Goal: Task Accomplishment & Management: Use online tool/utility

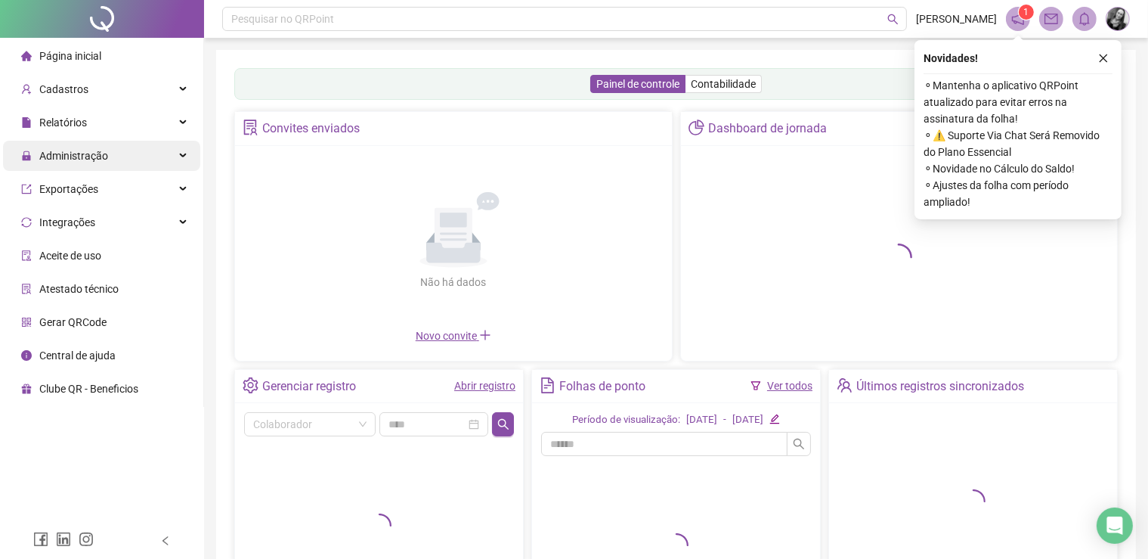
click at [79, 152] on span "Administração" at bounding box center [73, 156] width 69 height 12
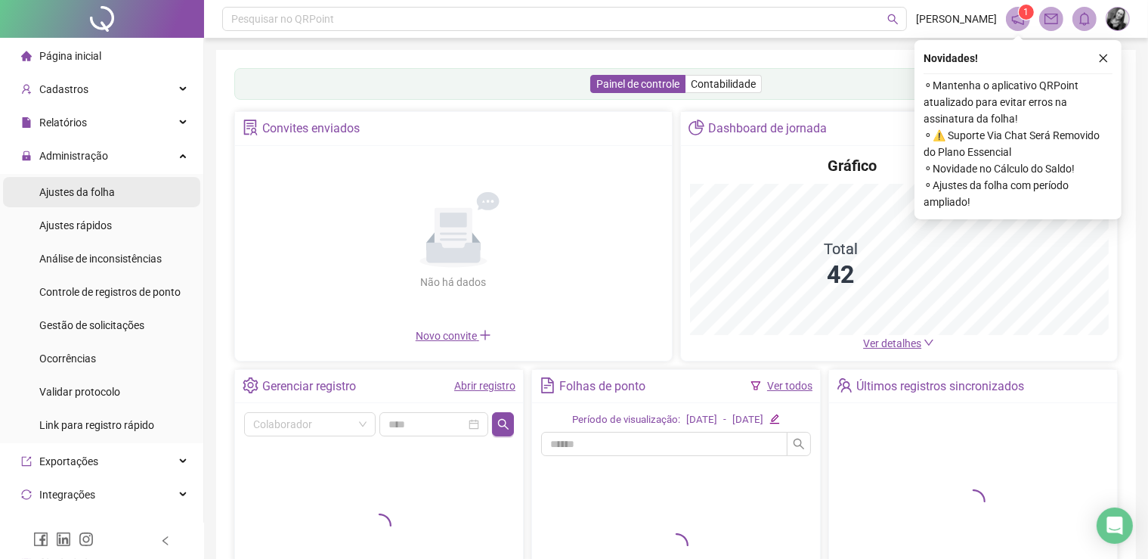
click at [87, 192] on span "Ajustes da folha" at bounding box center [77, 192] width 76 height 12
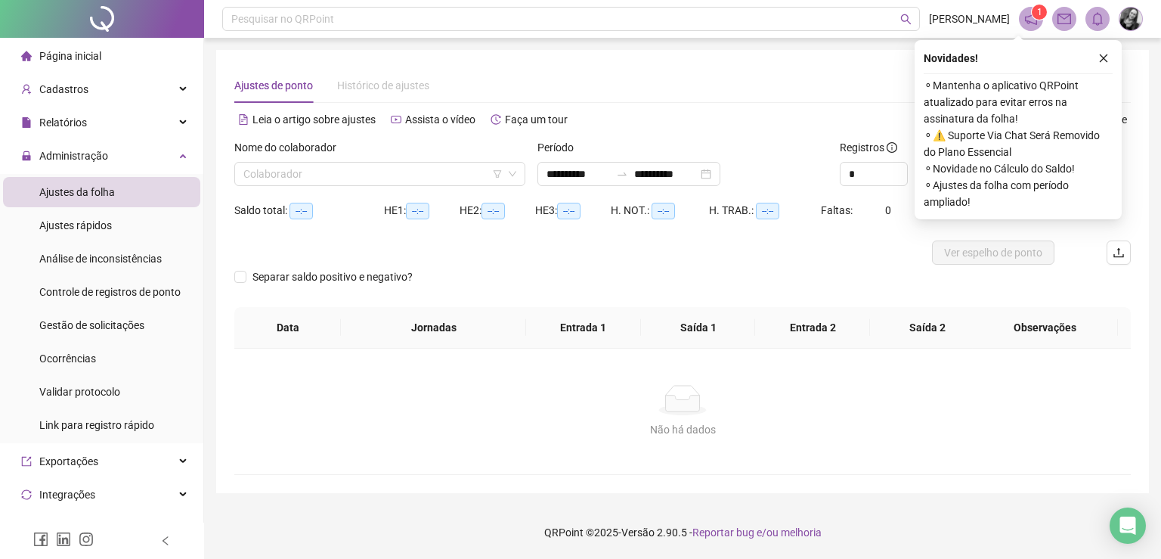
type input "**********"
click at [345, 166] on input "search" at bounding box center [372, 173] width 259 height 23
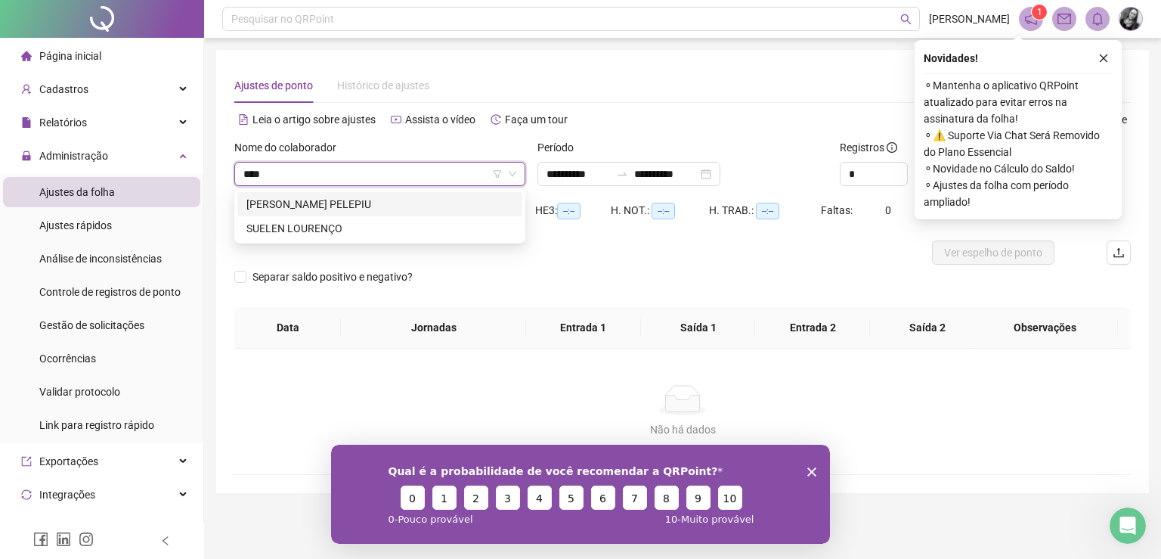
type input "*****"
click at [398, 209] on div "[PERSON_NAME] PELEPIU" at bounding box center [379, 204] width 267 height 17
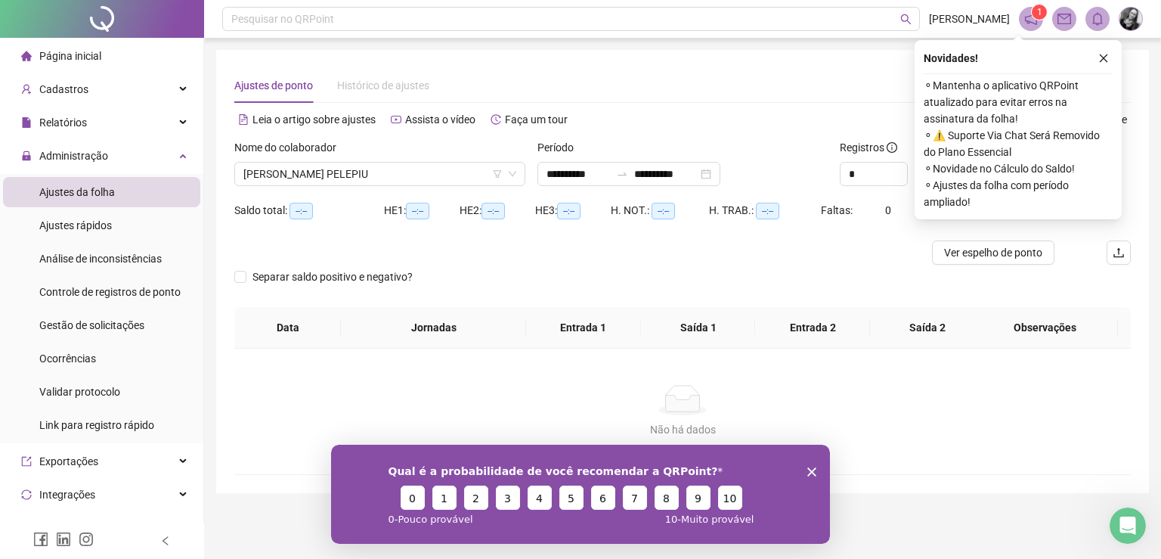
drag, startPoint x: 1106, startPoint y: 58, endPoint x: 1093, endPoint y: 72, distance: 19.2
click at [1106, 58] on icon "close" at bounding box center [1103, 58] width 11 height 11
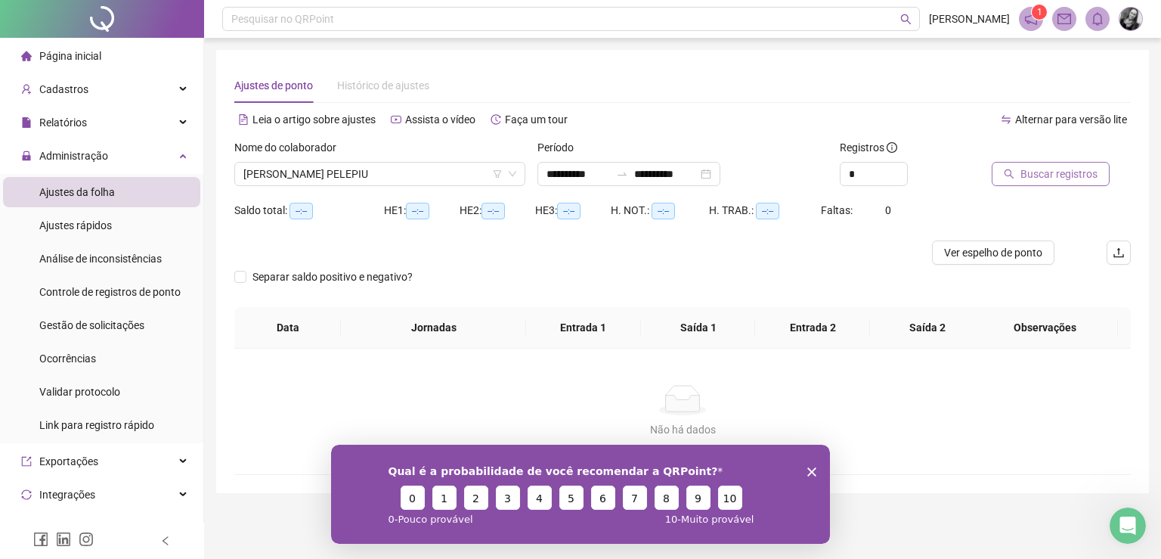
click at [1049, 175] on span "Buscar registros" at bounding box center [1058, 174] width 77 height 17
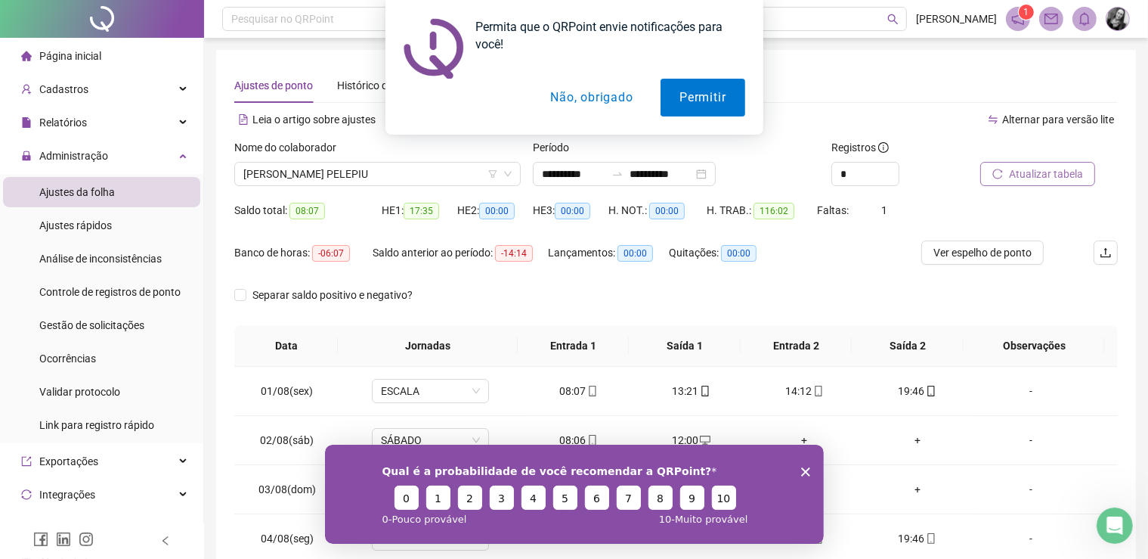
click at [804, 472] on polygon "Encerrar pesquisa" at bounding box center [804, 470] width 9 height 9
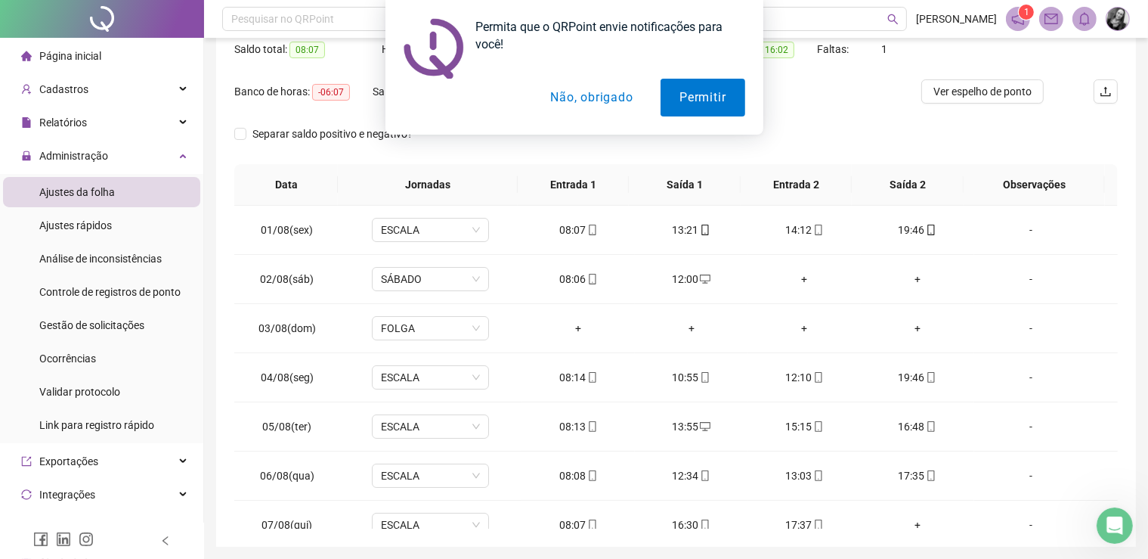
scroll to position [166, 0]
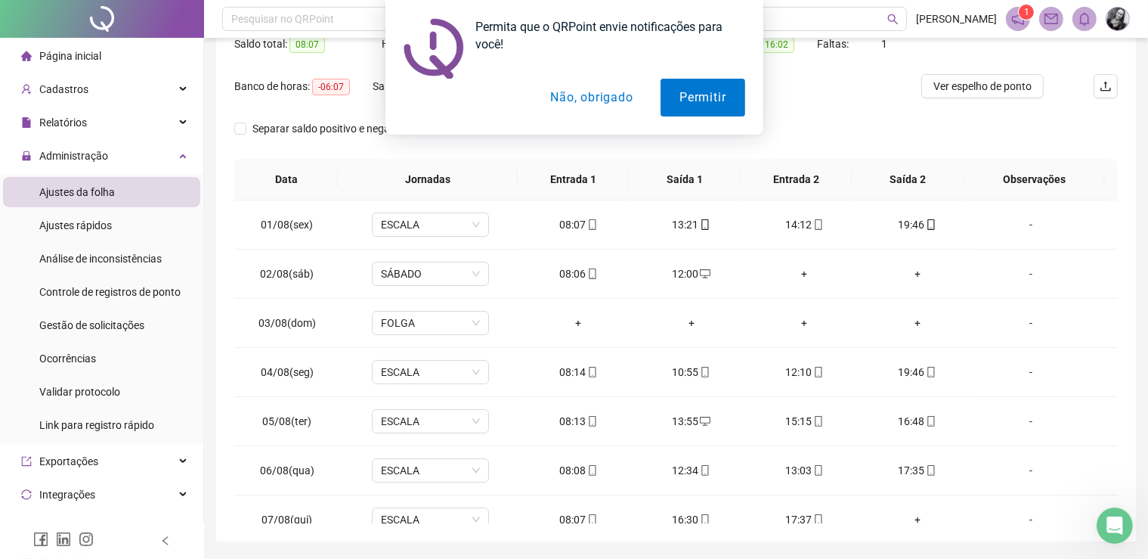
click at [585, 88] on button "Não, obrigado" at bounding box center [591, 98] width 120 height 38
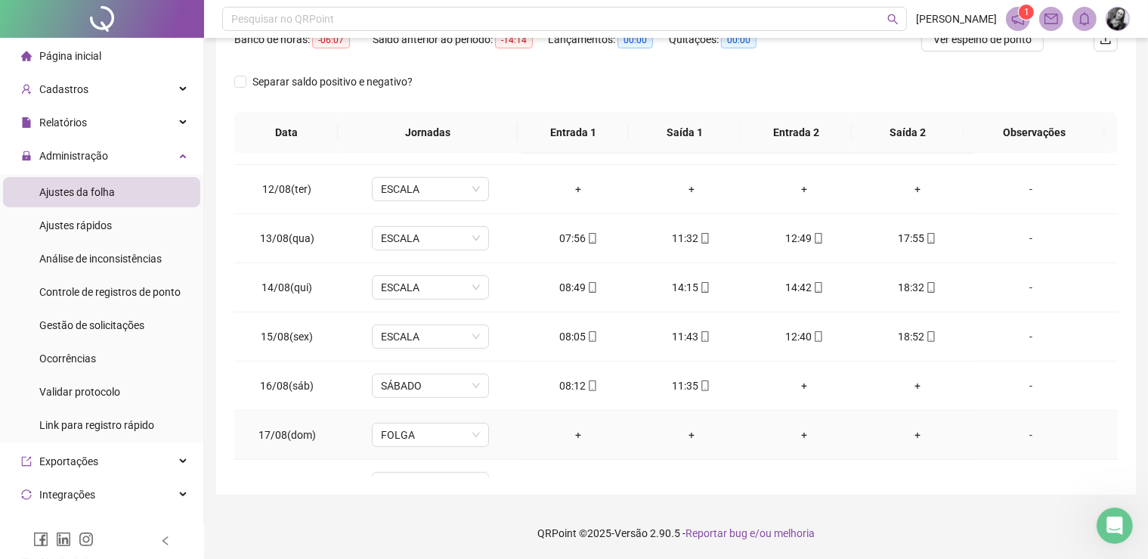
scroll to position [559, 0]
